Goal: Entertainment & Leisure: Consume media (video, audio)

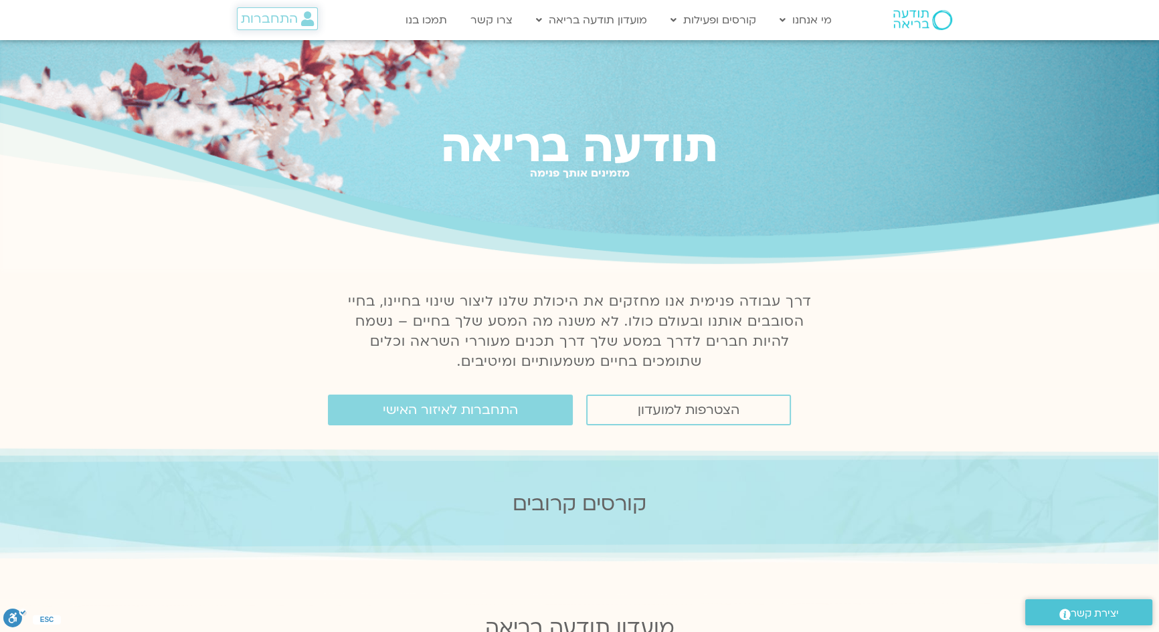
click at [252, 19] on span "התחברות" at bounding box center [269, 18] width 57 height 15
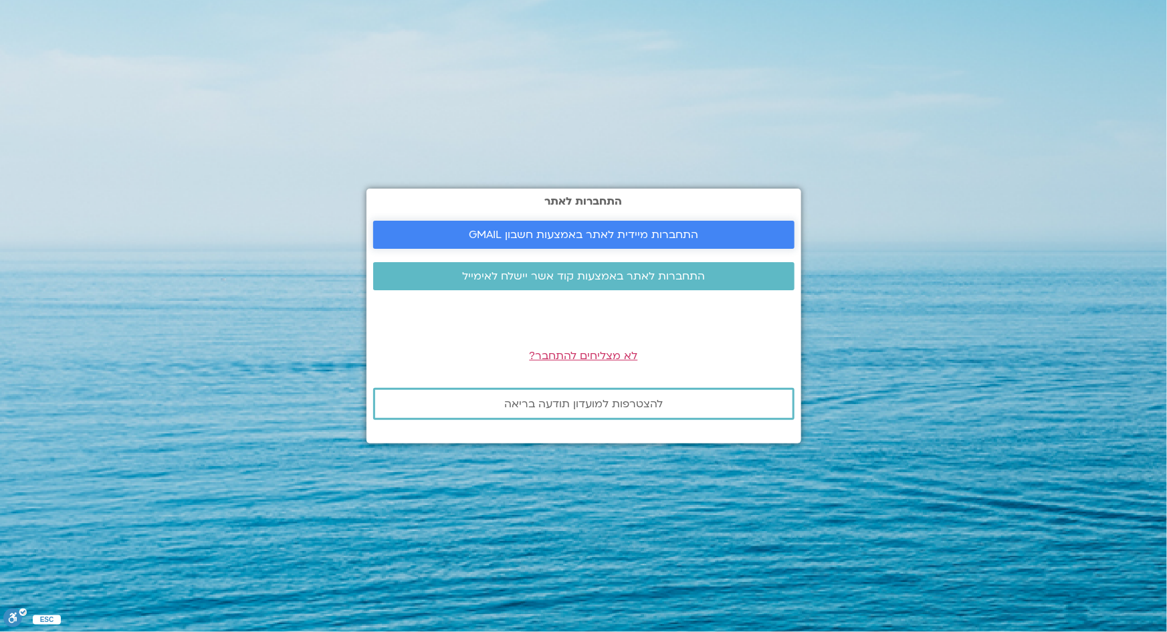
click at [544, 230] on span "התחברות מיידית לאתר באמצעות חשבון GMAIL" at bounding box center [583, 235] width 229 height 12
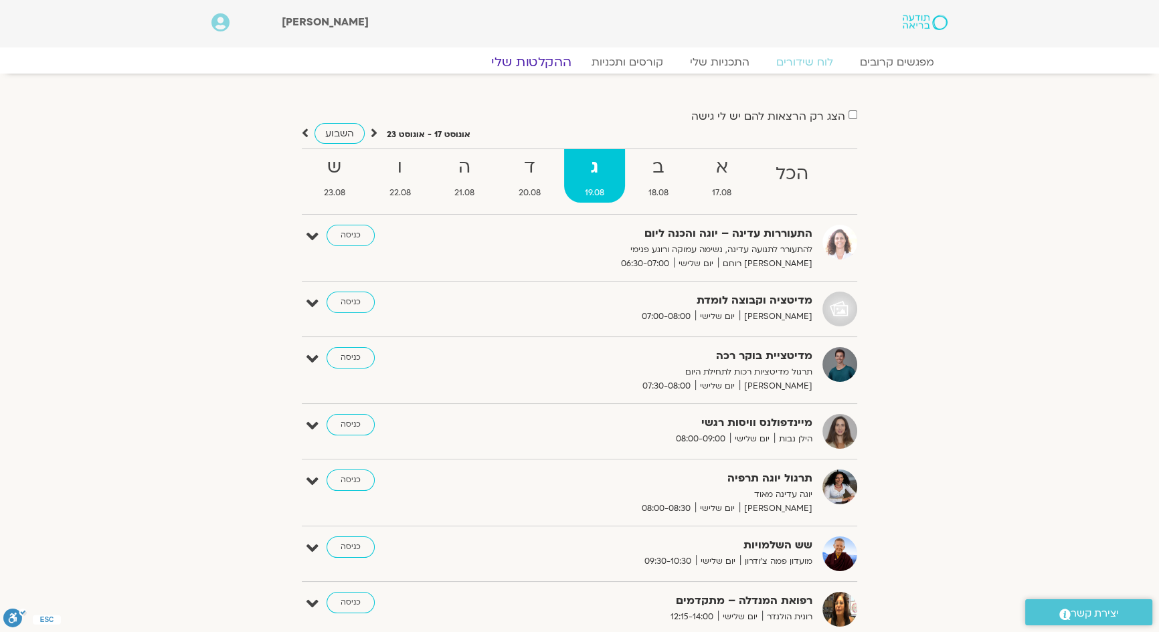
click at [550, 62] on link "ההקלטות שלי" at bounding box center [531, 62] width 112 height 16
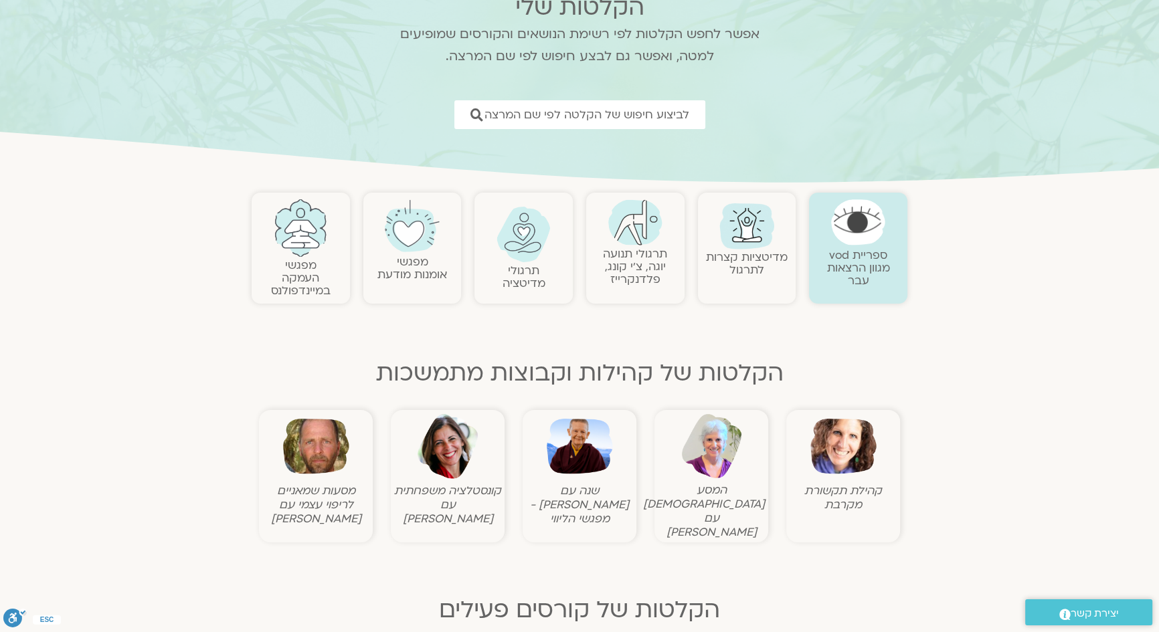
scroll to position [60, 0]
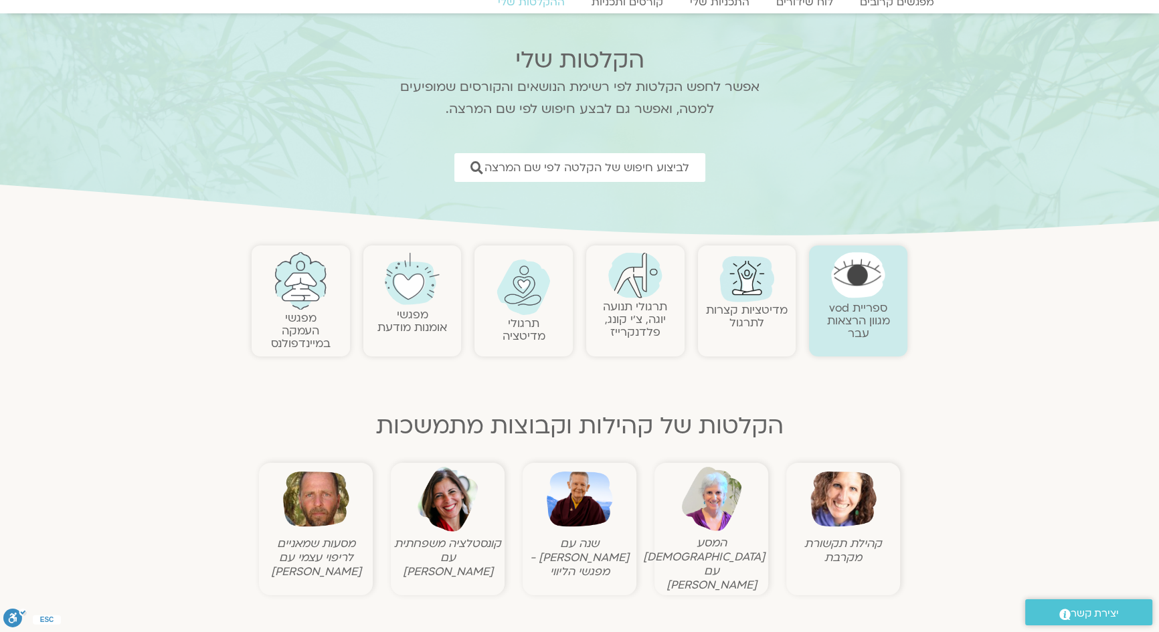
click at [515, 292] on img at bounding box center [523, 288] width 54 height 56
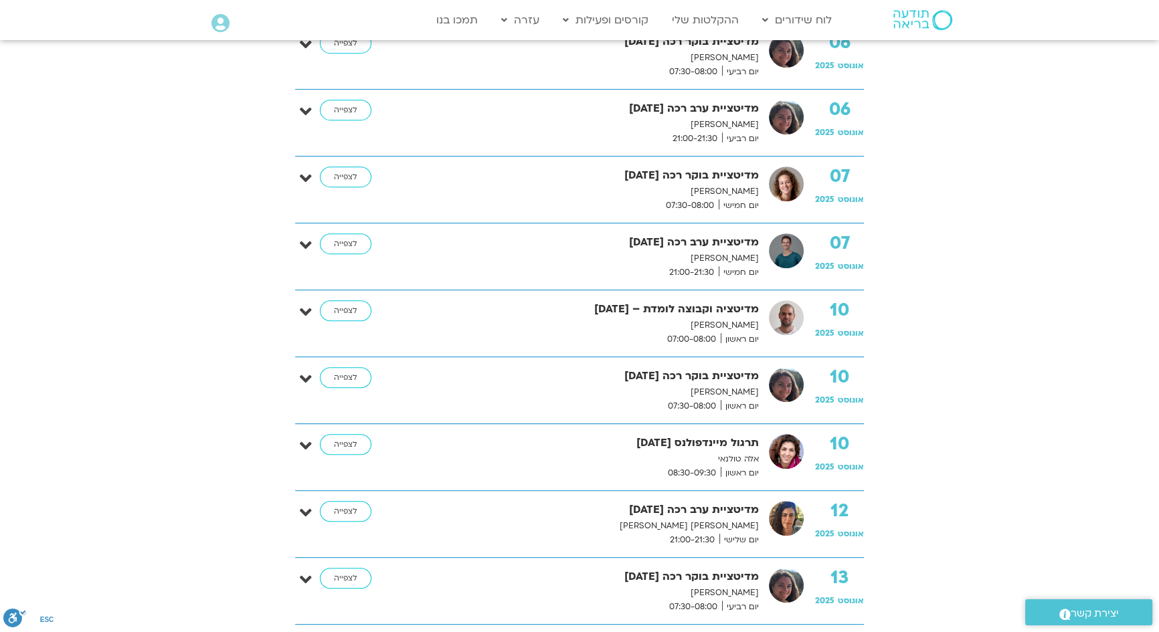
scroll to position [755, 0]
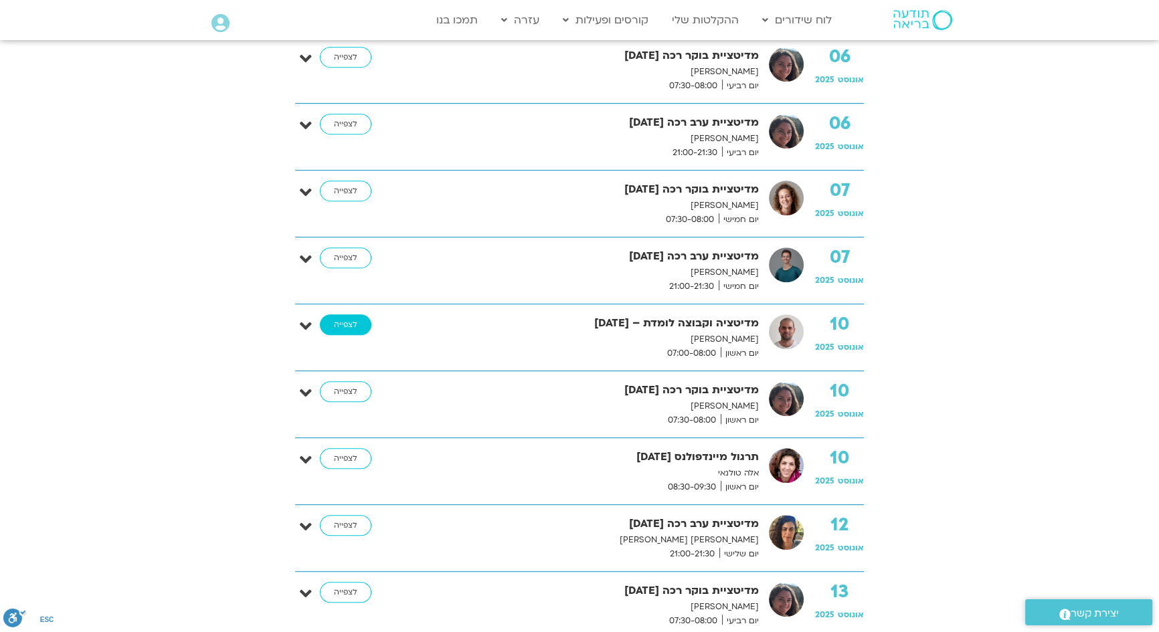
click at [355, 318] on link "לצפייה" at bounding box center [346, 324] width 52 height 21
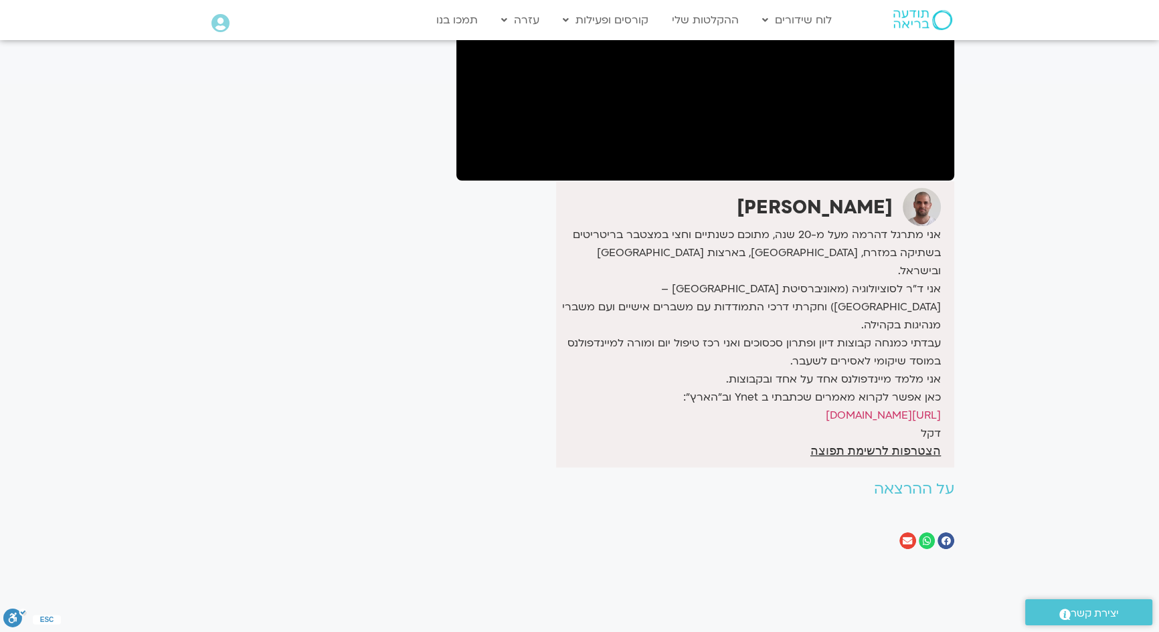
scroll to position [243, 0]
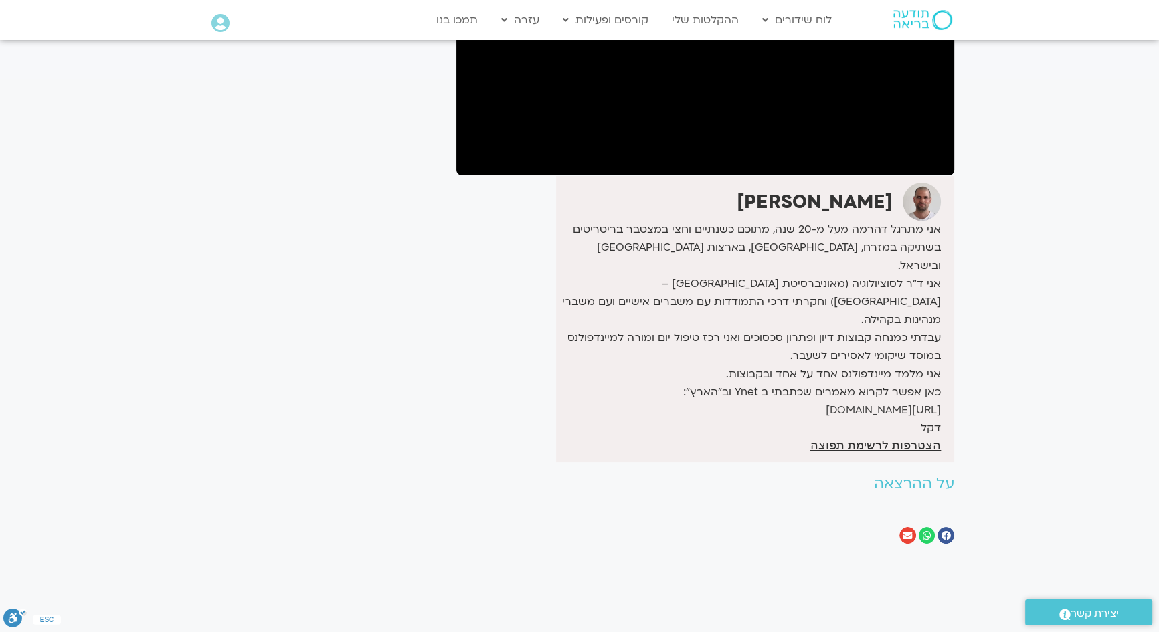
click at [847, 403] on link "https://shorturl.at/JQCyD" at bounding box center [883, 410] width 115 height 15
